Goal: Obtain resource: Download file/media

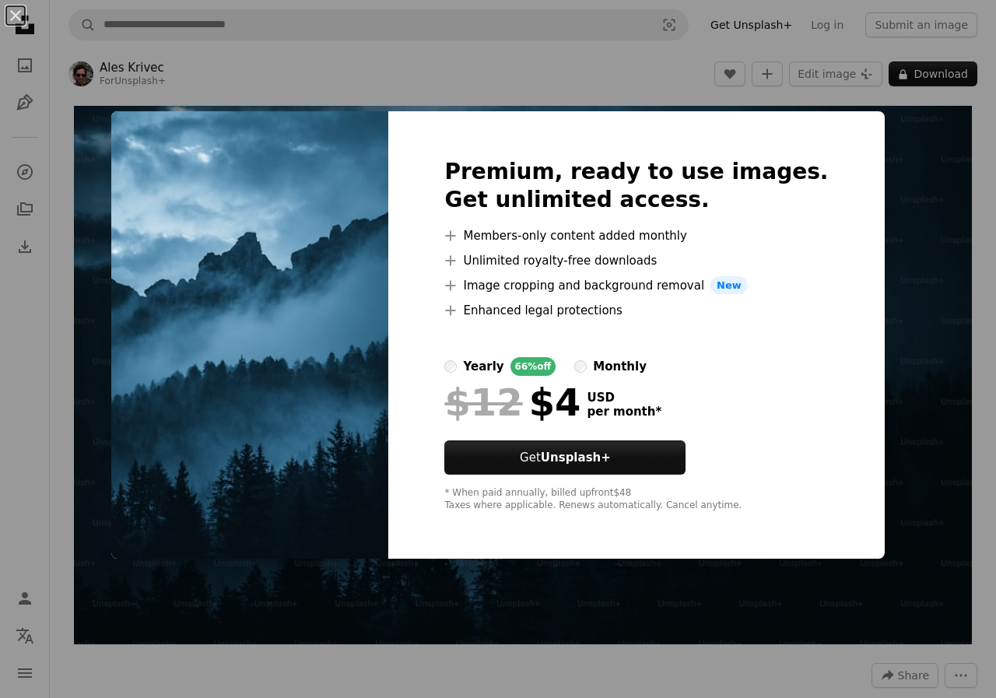
click at [332, 374] on img at bounding box center [249, 335] width 277 height 448
click at [367, 114] on img at bounding box center [249, 335] width 277 height 448
drag, startPoint x: 916, startPoint y: 455, endPoint x: 909, endPoint y: 451, distance: 8.0
click at [909, 451] on div "An X shape Premium, ready to use images. Get unlimited access. A plus sign Memb…" at bounding box center [498, 349] width 996 height 698
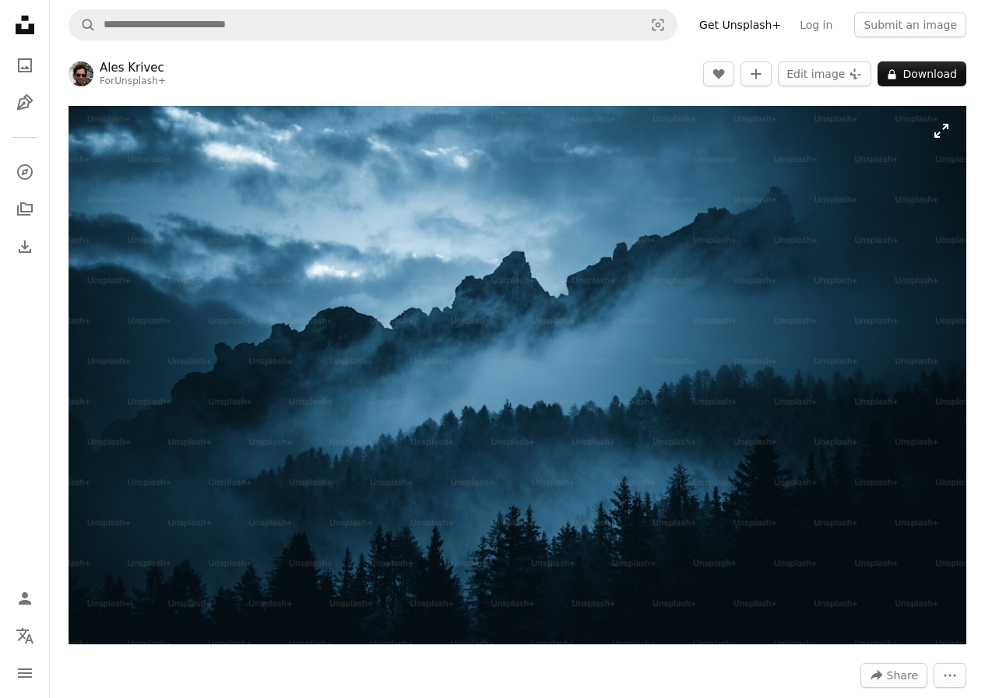
drag, startPoint x: 599, startPoint y: 298, endPoint x: 555, endPoint y: 470, distance: 177.5
click at [555, 470] on img "Zoom in on this image" at bounding box center [516, 375] width 897 height 539
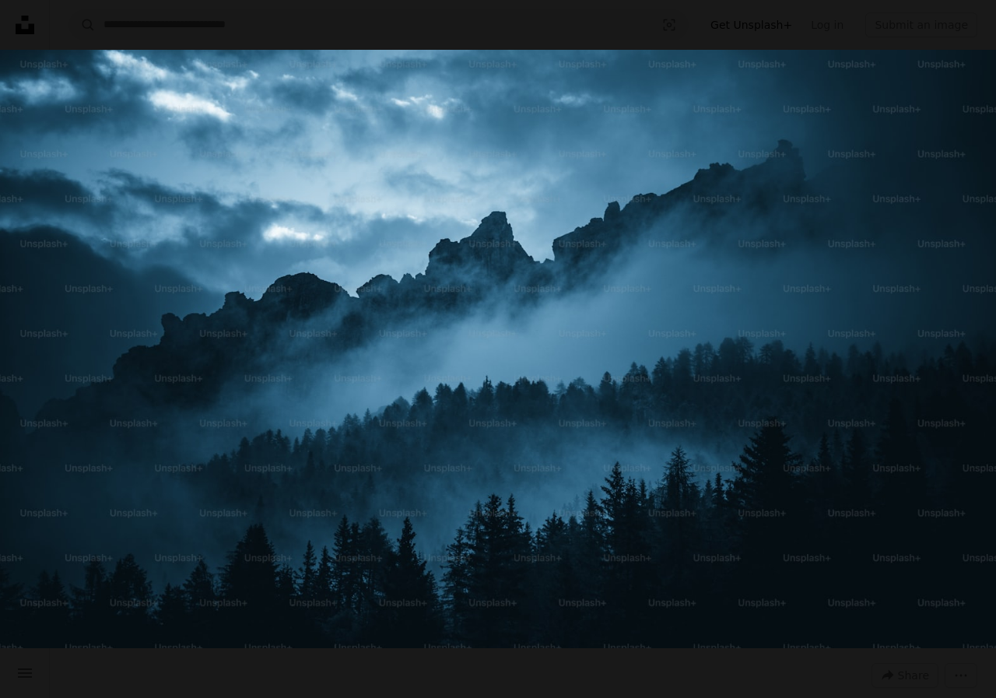
drag, startPoint x: 572, startPoint y: 404, endPoint x: 559, endPoint y: 402, distance: 13.3
click at [559, 402] on img "Zoom out on this image" at bounding box center [498, 349] width 998 height 599
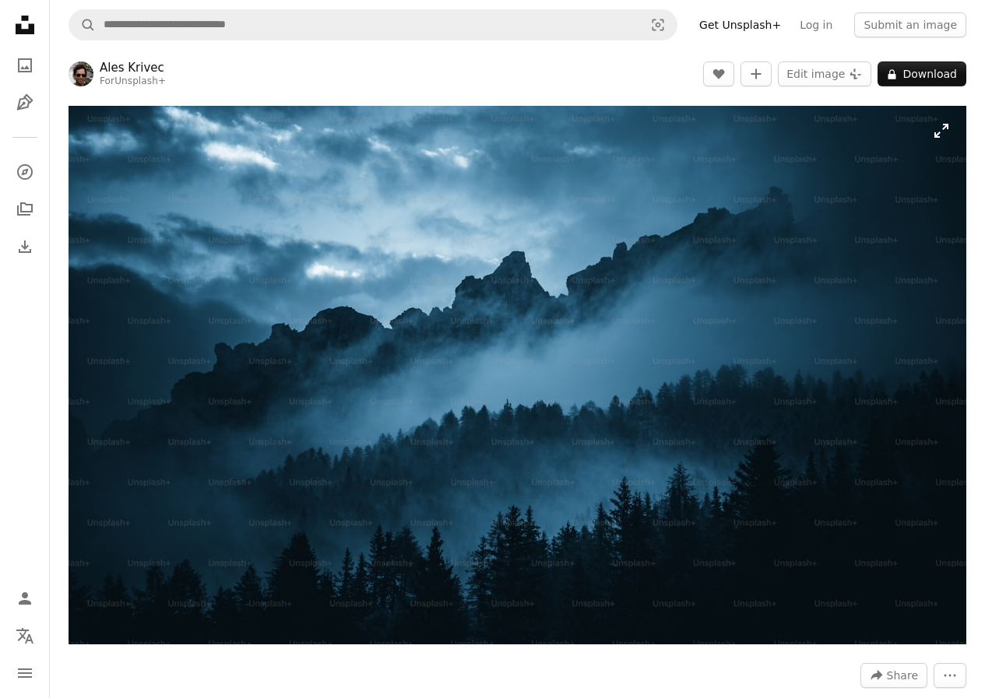
click at [559, 402] on img "Zoom in on this image" at bounding box center [516, 375] width 897 height 539
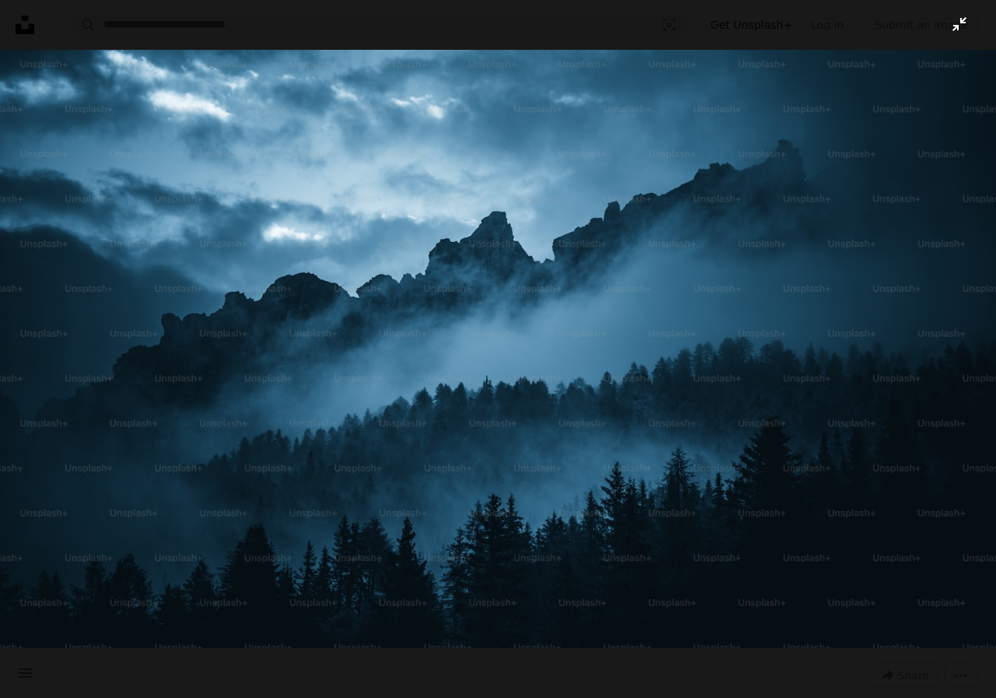
click at [559, 399] on img "Zoom out on this image" at bounding box center [498, 349] width 998 height 599
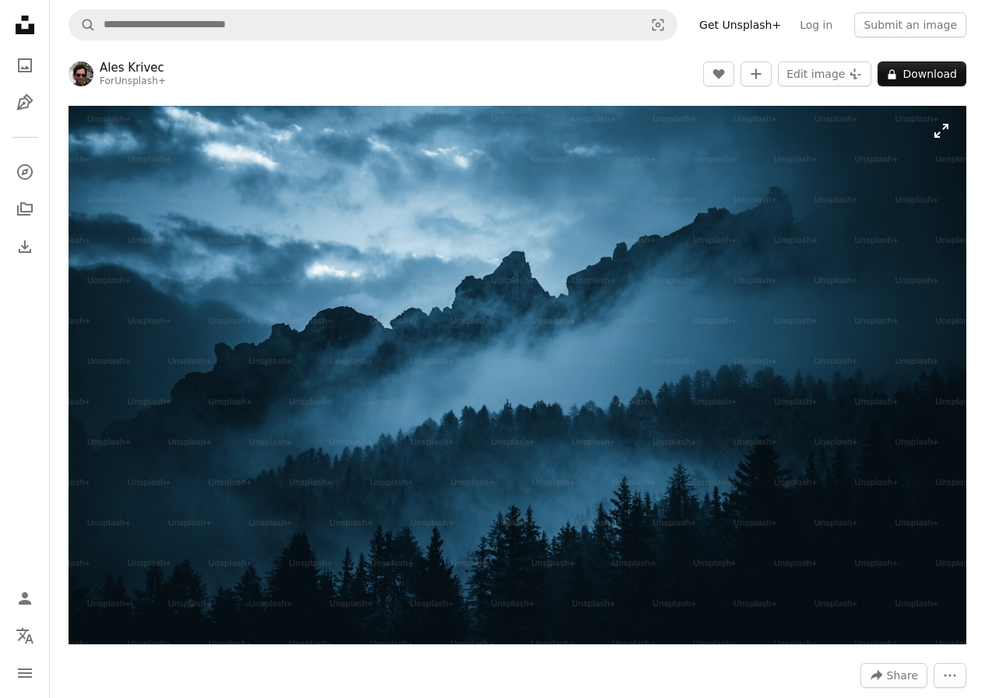
drag, startPoint x: 929, startPoint y: 1, endPoint x: 522, endPoint y: 289, distance: 499.3
click at [522, 289] on img "Zoom in on this image" at bounding box center [516, 375] width 897 height 539
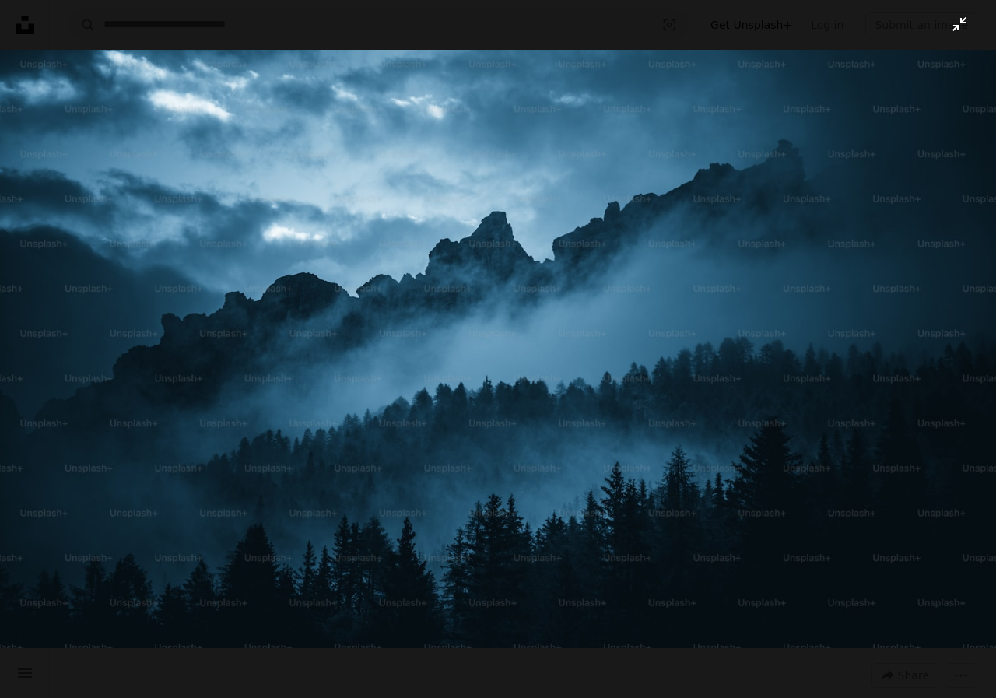
click at [621, 282] on img "Zoom out on this image" at bounding box center [498, 349] width 998 height 599
